Goal: Information Seeking & Learning: Learn about a topic

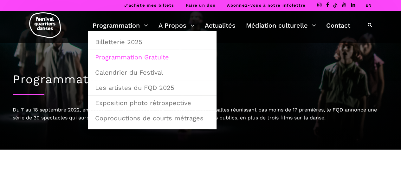
click at [118, 58] on link "Programmation Gratuite" at bounding box center [152, 57] width 122 height 15
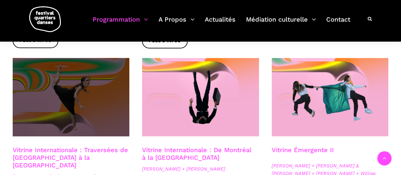
scroll to position [602, 0]
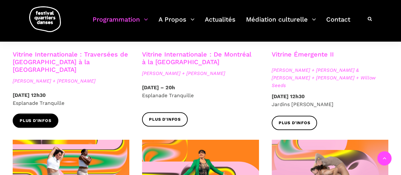
click at [33, 117] on span "Plus d'infos" at bounding box center [36, 120] width 32 height 7
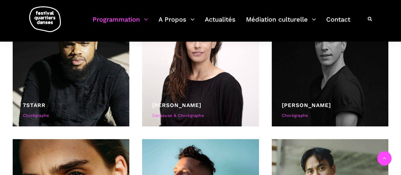
scroll to position [1933, 0]
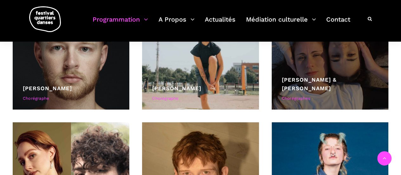
click at [320, 85] on link "[PERSON_NAME] & [PERSON_NAME]" at bounding box center [309, 83] width 55 height 15
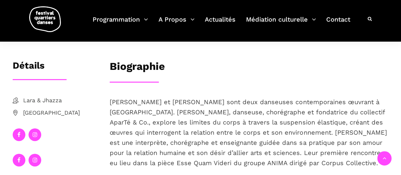
scroll to position [127, 0]
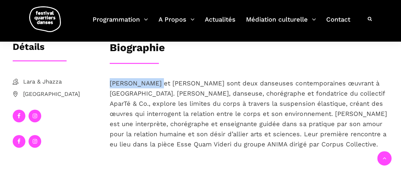
drag, startPoint x: 109, startPoint y: 83, endPoint x: 156, endPoint y: 87, distance: 47.1
click at [156, 87] on div "[PERSON_NAME] et [PERSON_NAME] sont deux danseuses contemporaines œuvrant à [GE…" at bounding box center [248, 124] width 291 height 92
copy span "[PERSON_NAME] et Jhazza"
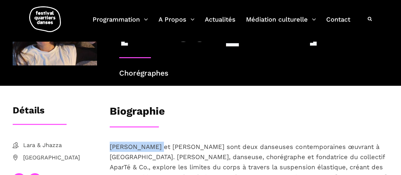
scroll to position [0, 0]
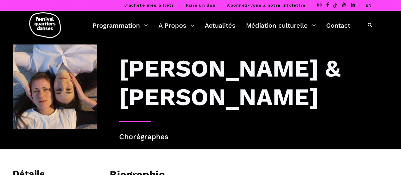
click at [159, 105] on h3 "[PERSON_NAME] & [PERSON_NAME]" at bounding box center [253, 82] width 269 height 57
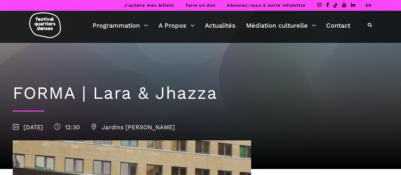
click at [40, 129] on span "8 septembre 2025" at bounding box center [28, 126] width 30 height 7
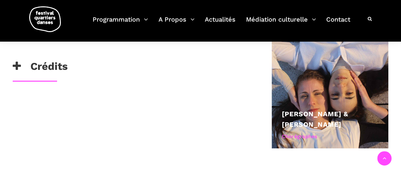
scroll to position [317, 0]
